Goal: Task Accomplishment & Management: Manage account settings

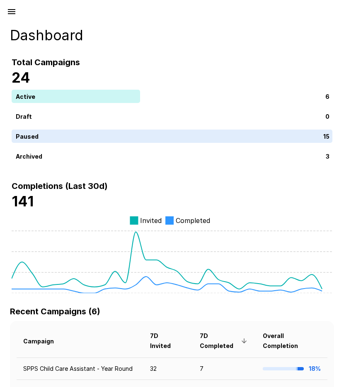
click at [12, 11] on icon "button" at bounding box center [11, 11] width 7 height 5
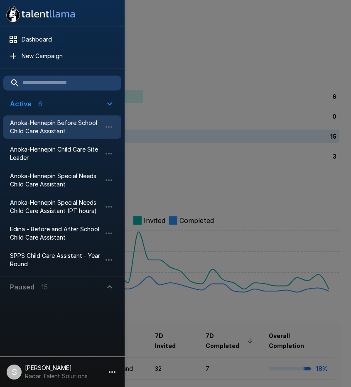
click at [36, 134] on span "Anoka-Hennepin Before School Child Care Assistant" at bounding box center [55, 127] width 91 height 17
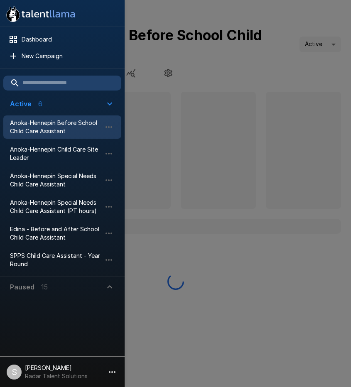
click at [217, 63] on div at bounding box center [175, 193] width 351 height 387
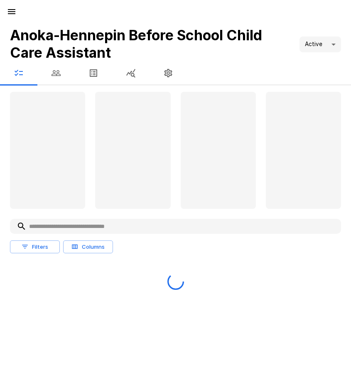
click at [56, 76] on icon "button" at bounding box center [56, 73] width 10 height 10
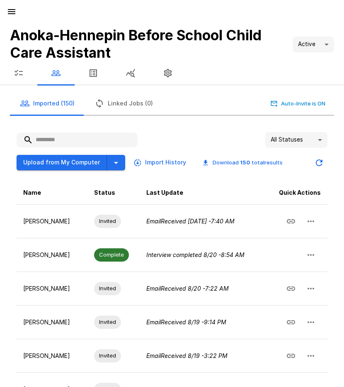
click at [49, 139] on input "text" at bounding box center [77, 139] width 121 height 15
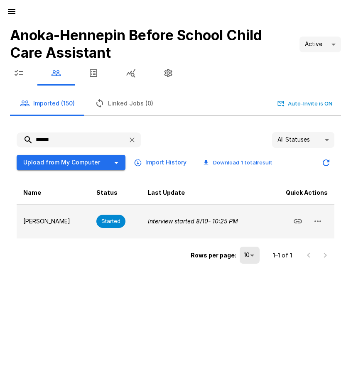
type input "******"
click at [324, 223] on button "button" at bounding box center [317, 221] width 20 height 20
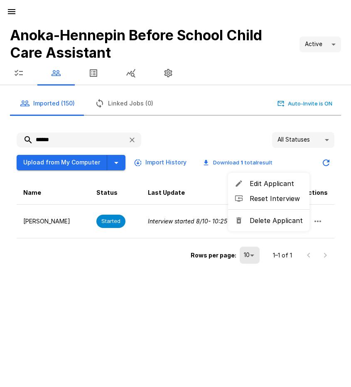
click at [169, 219] on div at bounding box center [175, 193] width 351 height 387
click at [14, 215] on div "****** All Statuses ** Upload from My Computer Import History Download 1 total …" at bounding box center [175, 198] width 331 height 147
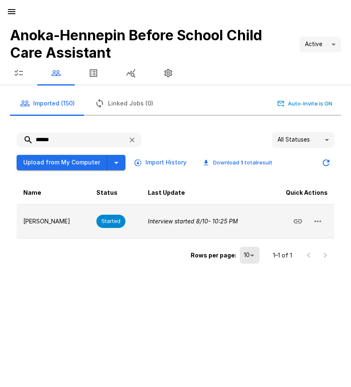
click at [32, 220] on p "[PERSON_NAME]" at bounding box center [53, 221] width 60 height 8
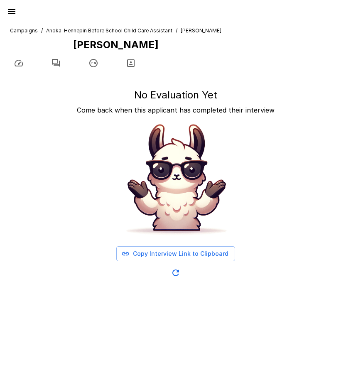
click at [56, 64] on icon "button" at bounding box center [56, 63] width 10 height 10
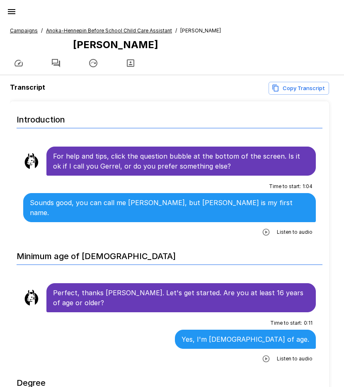
click at [53, 154] on div "For help and tips, click the question bubble at the bottom of the screen. Is it…" at bounding box center [181, 160] width 270 height 29
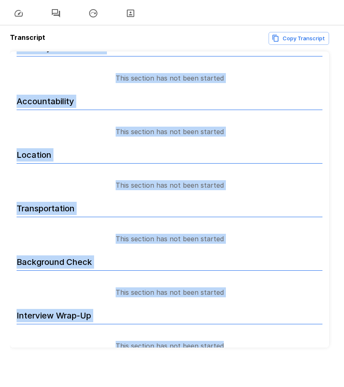
scroll to position [50, 0]
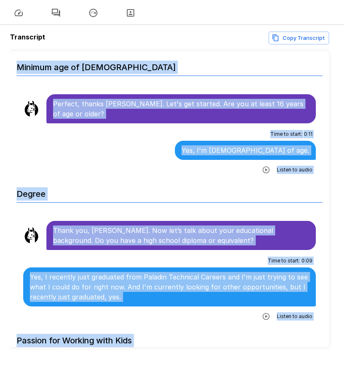
scroll to position [318, 0]
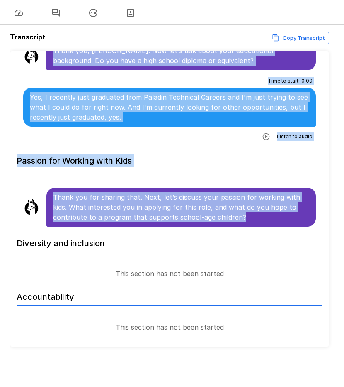
drag, startPoint x: 53, startPoint y: 155, endPoint x: 254, endPoint y: 212, distance: 208.4
click at [254, 212] on ul "Introduction For help and tips, click the question bubble at the bottom of the …" at bounding box center [170, 143] width 320 height 820
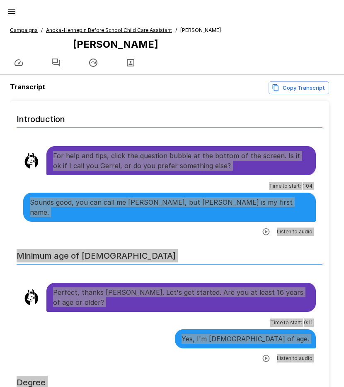
scroll to position [0, 0]
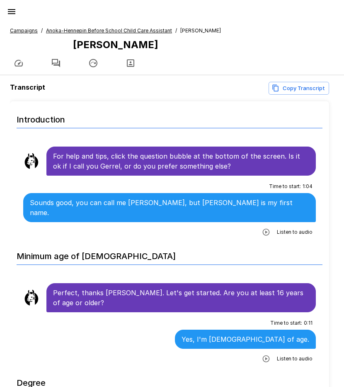
click at [66, 29] on u "Anoka-Hennepin Before School Child Care Assistant" at bounding box center [109, 30] width 126 height 6
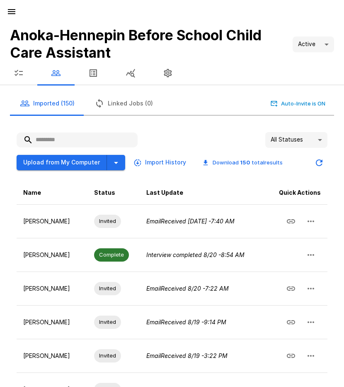
click at [47, 139] on input "text" at bounding box center [77, 139] width 121 height 15
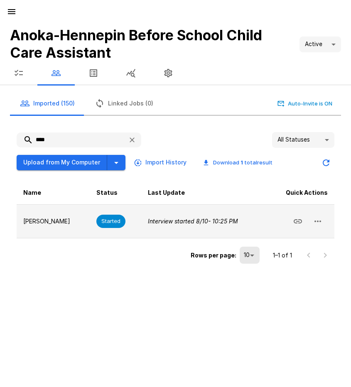
type input "****"
click at [323, 223] on button "button" at bounding box center [317, 221] width 20 height 20
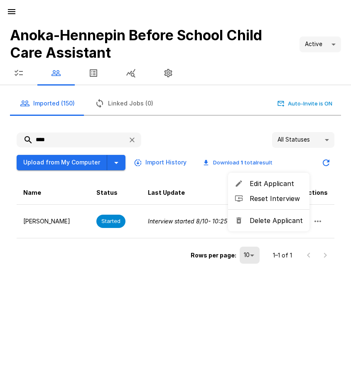
click at [287, 223] on span "Delete Applicant" at bounding box center [275, 220] width 53 height 10
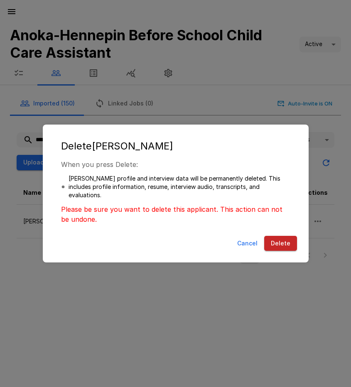
click at [283, 245] on button "Delete" at bounding box center [280, 243] width 33 height 15
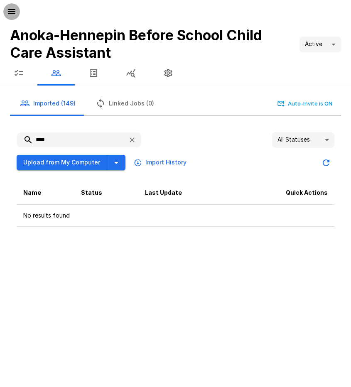
click at [10, 7] on icon "button" at bounding box center [12, 12] width 10 height 10
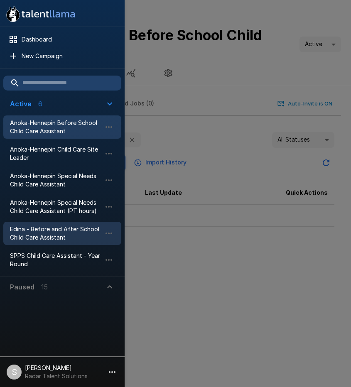
click at [33, 231] on span "Edina - Before and After School Child Care Assistant" at bounding box center [55, 233] width 91 height 17
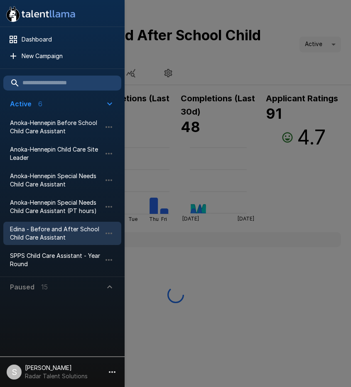
click at [271, 18] on div at bounding box center [175, 193] width 351 height 387
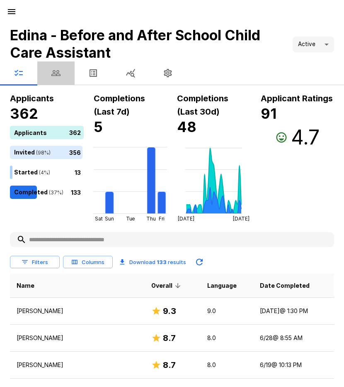
click at [59, 72] on icon "button" at bounding box center [56, 73] width 10 height 10
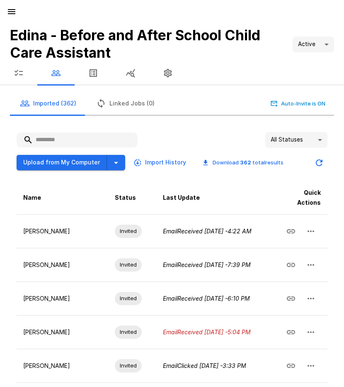
click at [73, 139] on input "text" at bounding box center [77, 139] width 121 height 15
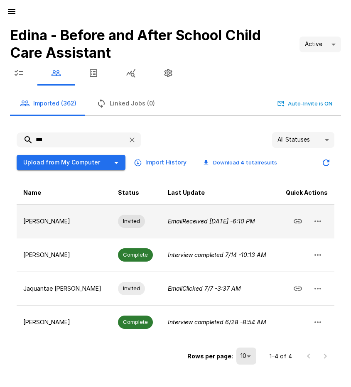
click at [315, 224] on icon "button" at bounding box center [317, 221] width 10 height 10
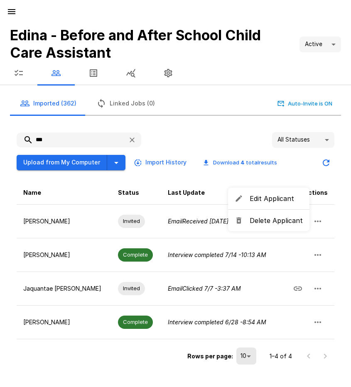
click at [285, 225] on span "Delete Applicant" at bounding box center [275, 220] width 53 height 10
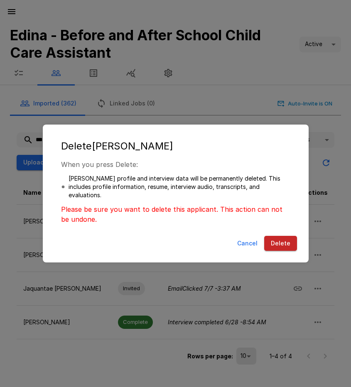
click at [280, 241] on button "Delete" at bounding box center [280, 243] width 33 height 15
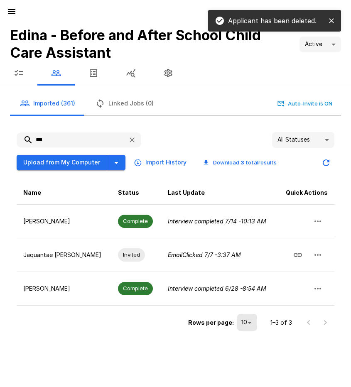
click at [29, 141] on input "***" at bounding box center [69, 139] width 105 height 15
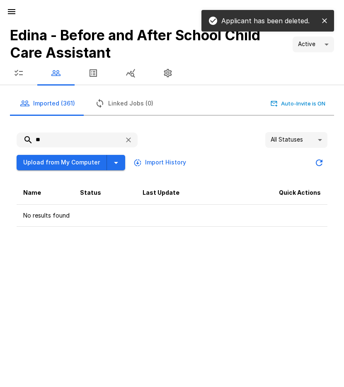
type input "*"
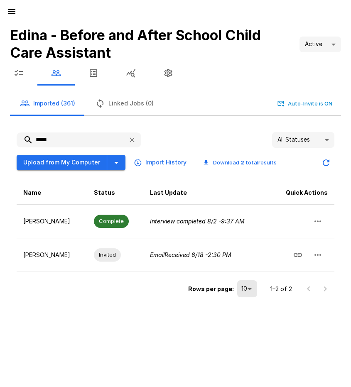
drag, startPoint x: 25, startPoint y: 139, endPoint x: 19, endPoint y: 139, distance: 6.2
click at [19, 139] on input "*****" at bounding box center [69, 139] width 105 height 15
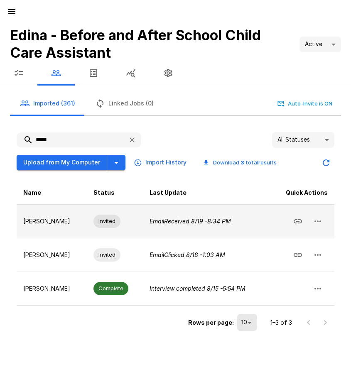
click at [317, 222] on icon "button" at bounding box center [317, 221] width 7 height 2
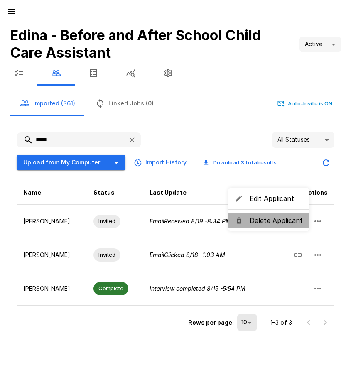
click at [285, 224] on span "Delete Applicant" at bounding box center [275, 220] width 53 height 10
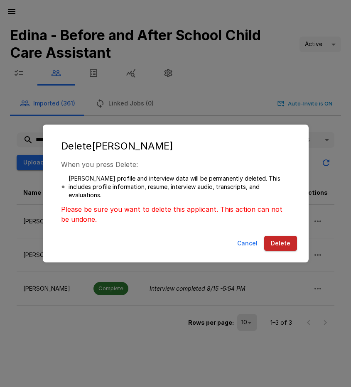
click at [281, 240] on button "Delete" at bounding box center [280, 243] width 33 height 15
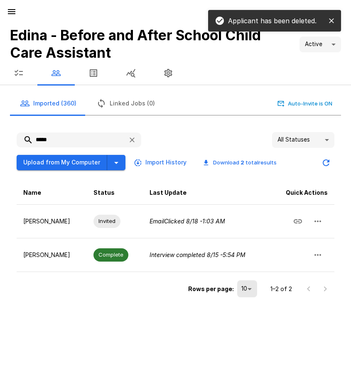
drag, startPoint x: 61, startPoint y: 141, endPoint x: 29, endPoint y: 139, distance: 32.0
click at [29, 139] on input "*****" at bounding box center [69, 139] width 105 height 15
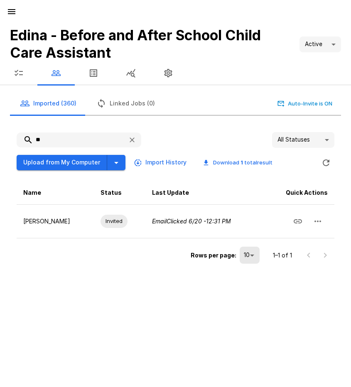
type input "*"
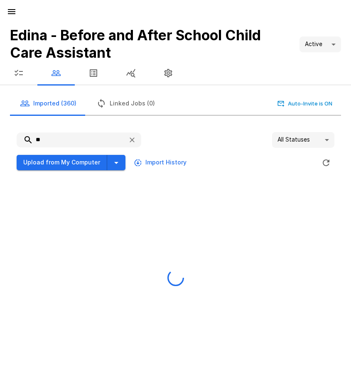
type input "*"
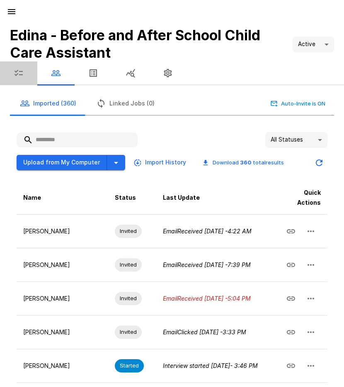
click at [17, 73] on icon "button" at bounding box center [19, 73] width 10 height 10
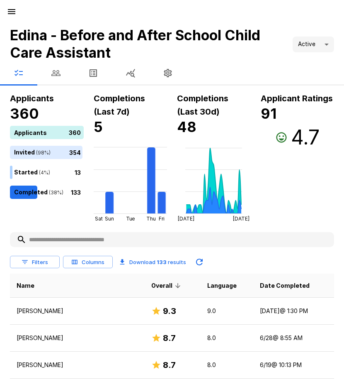
click at [12, 13] on icon "button" at bounding box center [12, 12] width 10 height 10
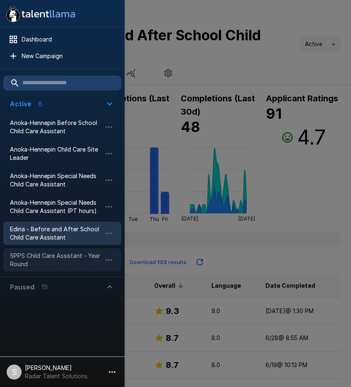
click at [28, 257] on span "SPPS Child Care Assistant - Year Round" at bounding box center [55, 259] width 91 height 17
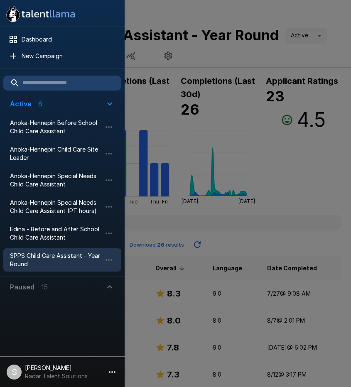
click at [244, 240] on div at bounding box center [175, 193] width 351 height 387
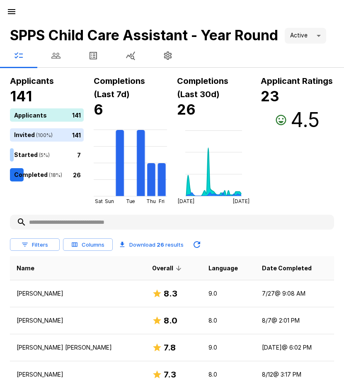
click at [56, 57] on icon "button" at bounding box center [55, 56] width 9 height 6
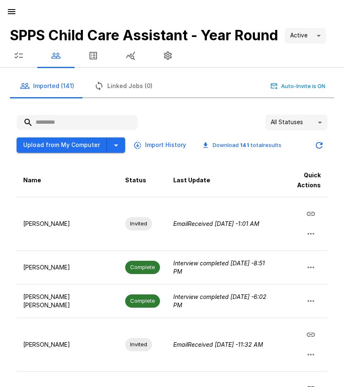
click at [52, 117] on input "text" at bounding box center [77, 122] width 121 height 15
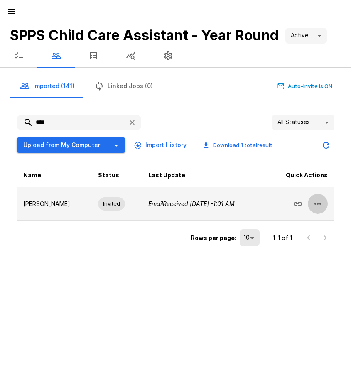
click at [313, 198] on button "button" at bounding box center [317, 204] width 20 height 20
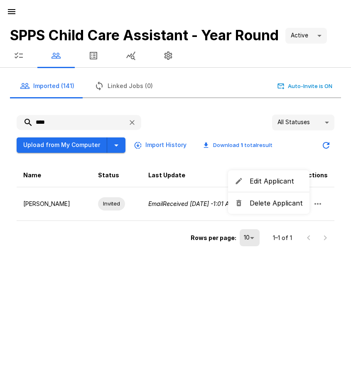
click at [285, 203] on span "Delete Applicant" at bounding box center [275, 203] width 53 height 10
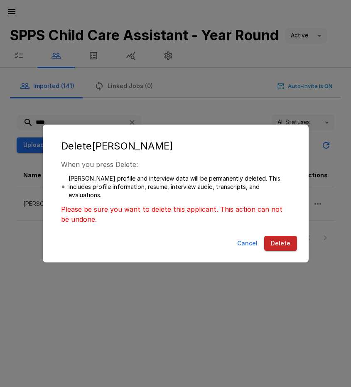
drag, startPoint x: 278, startPoint y: 238, endPoint x: 253, endPoint y: 215, distance: 34.1
click at [278, 238] on button "Delete" at bounding box center [280, 243] width 33 height 15
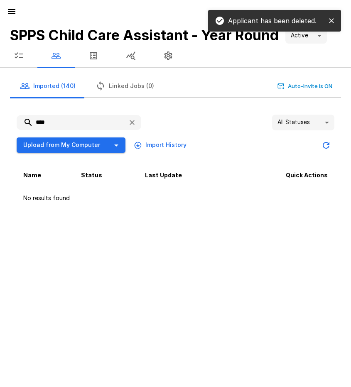
drag, startPoint x: 53, startPoint y: 123, endPoint x: 21, endPoint y: 120, distance: 32.1
click at [21, 120] on input "****" at bounding box center [69, 122] width 105 height 15
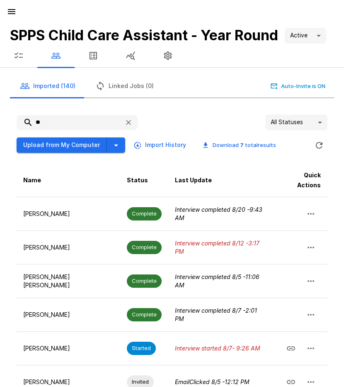
type input "*"
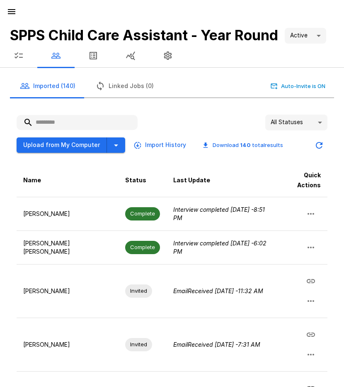
type input "*"
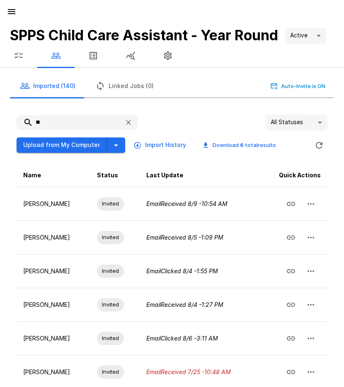
type input "*"
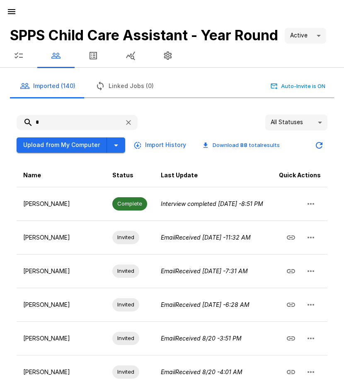
type input "*"
click at [18, 59] on icon "button" at bounding box center [19, 56] width 10 height 10
